Goal: Task Accomplishment & Management: Manage account settings

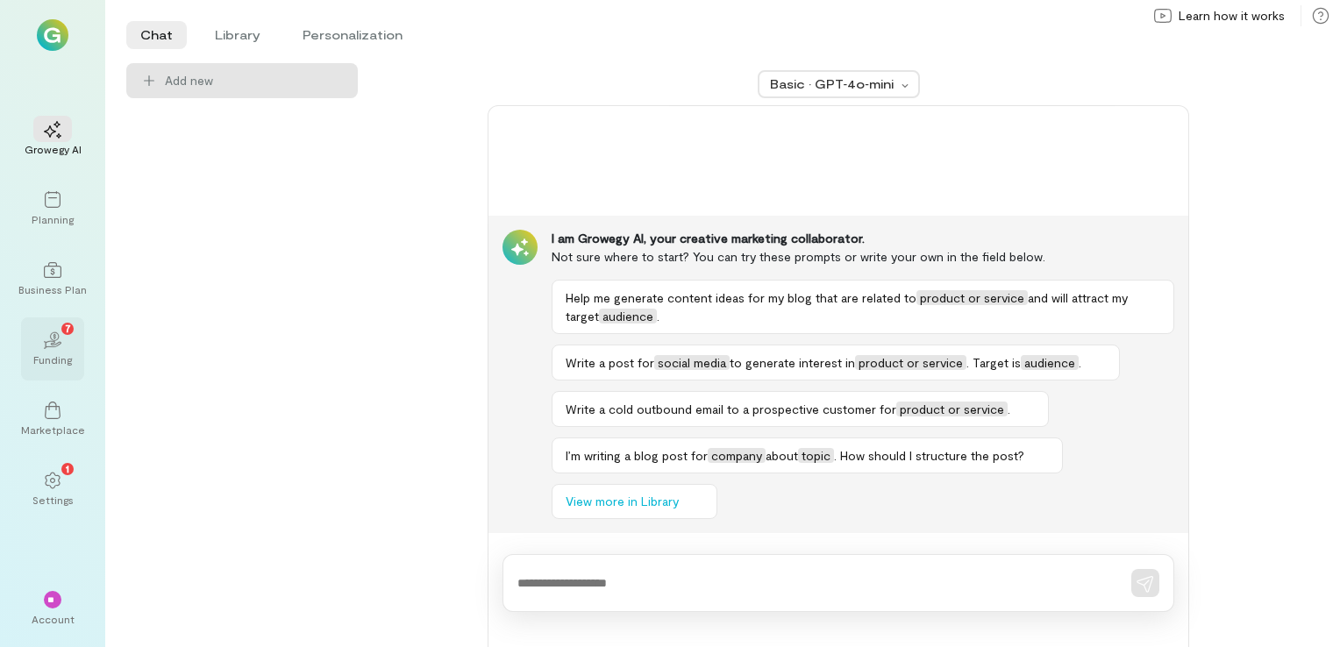
click at [70, 341] on div "02 7" at bounding box center [52, 339] width 39 height 26
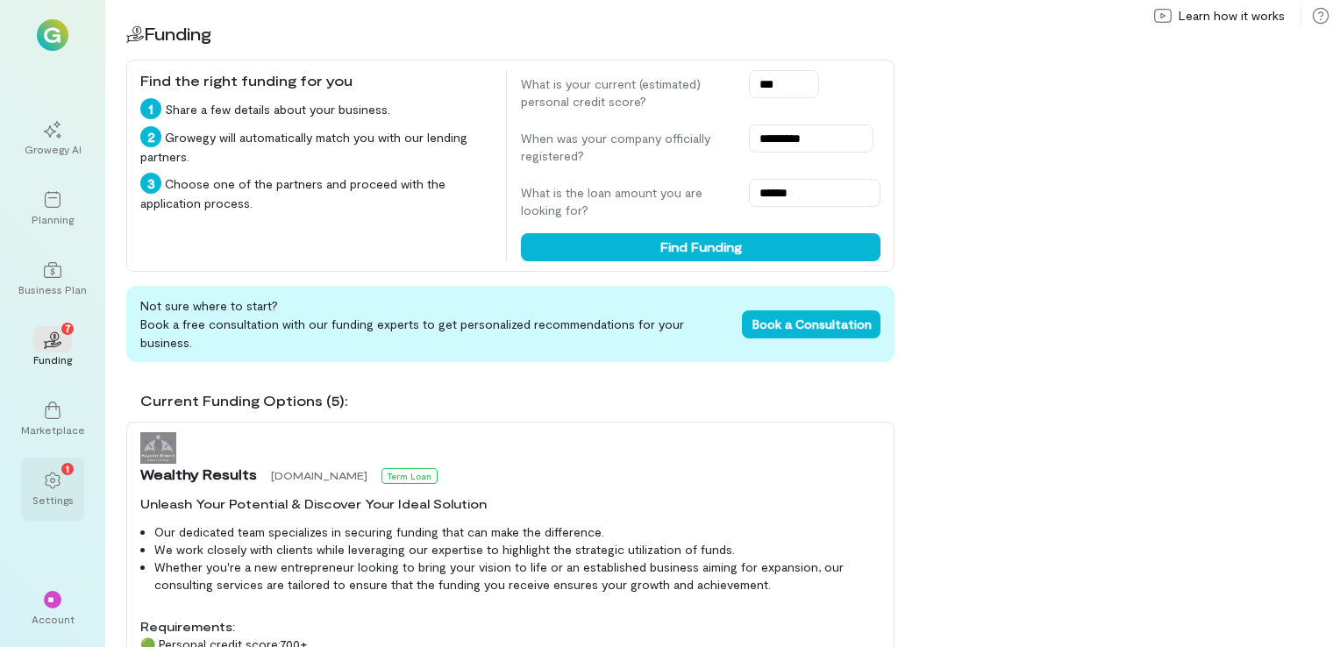
click at [70, 480] on div "1" at bounding box center [52, 479] width 39 height 26
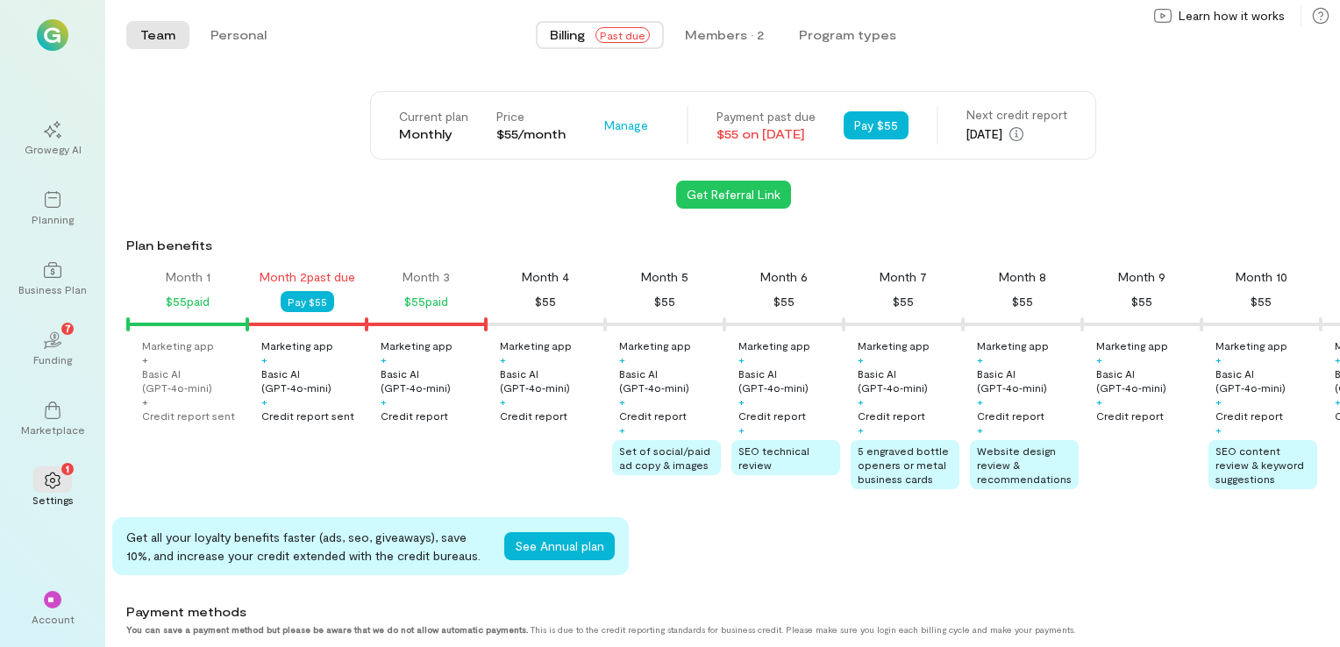
click at [301, 320] on div at bounding box center [732, 324] width 1213 height 14
click at [322, 302] on button "Pay $55" at bounding box center [307, 301] width 53 height 21
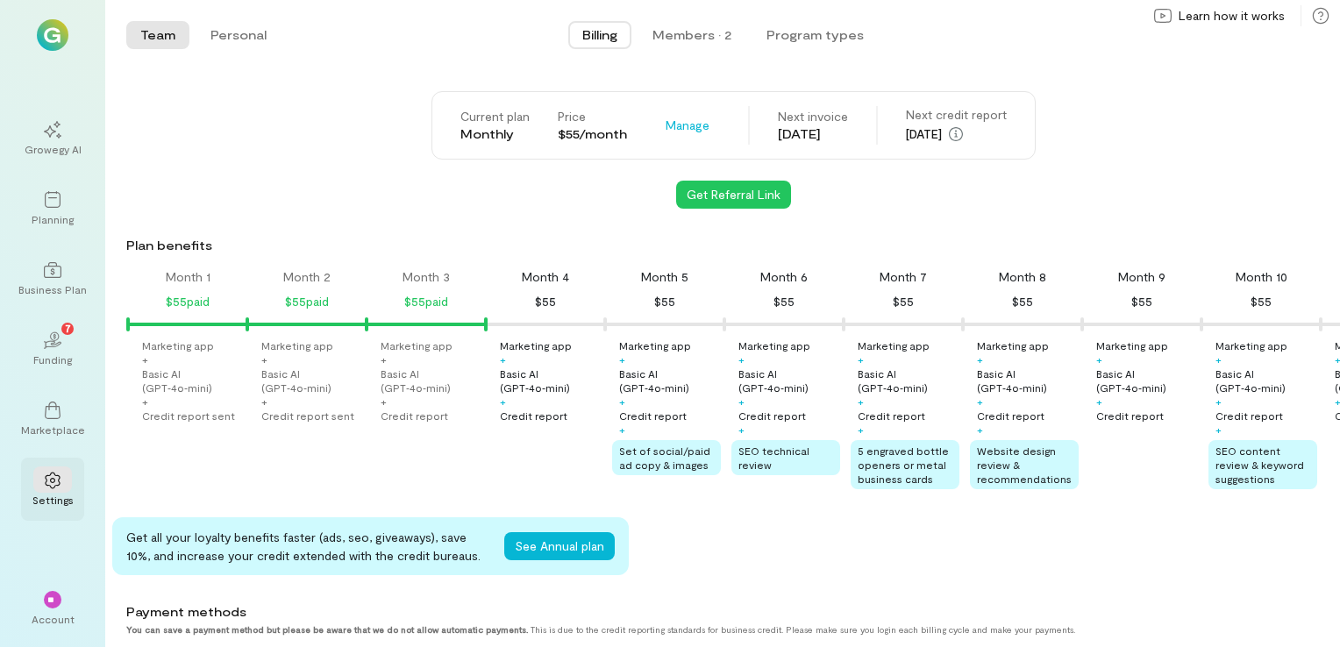
click at [58, 478] on icon at bounding box center [53, 481] width 18 height 18
click at [60, 480] on icon at bounding box center [53, 481] width 18 height 18
click at [53, 605] on div "**" at bounding box center [53, 600] width 18 height 18
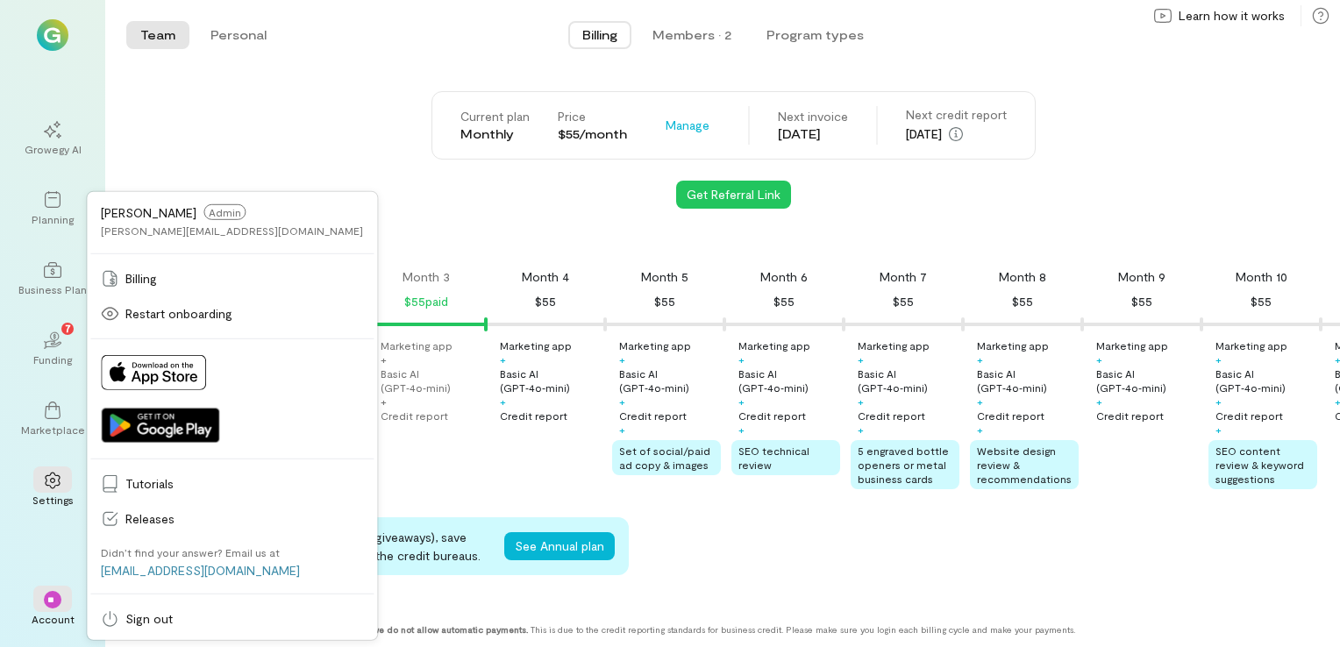
click at [182, 244] on div "[PERSON_NAME] Admin [PERSON_NAME][EMAIL_ADDRESS][DOMAIN_NAME]" at bounding box center [231, 221] width 283 height 51
click at [587, 39] on span "Billing" at bounding box center [599, 35] width 35 height 18
